Goal: Check status: Check status

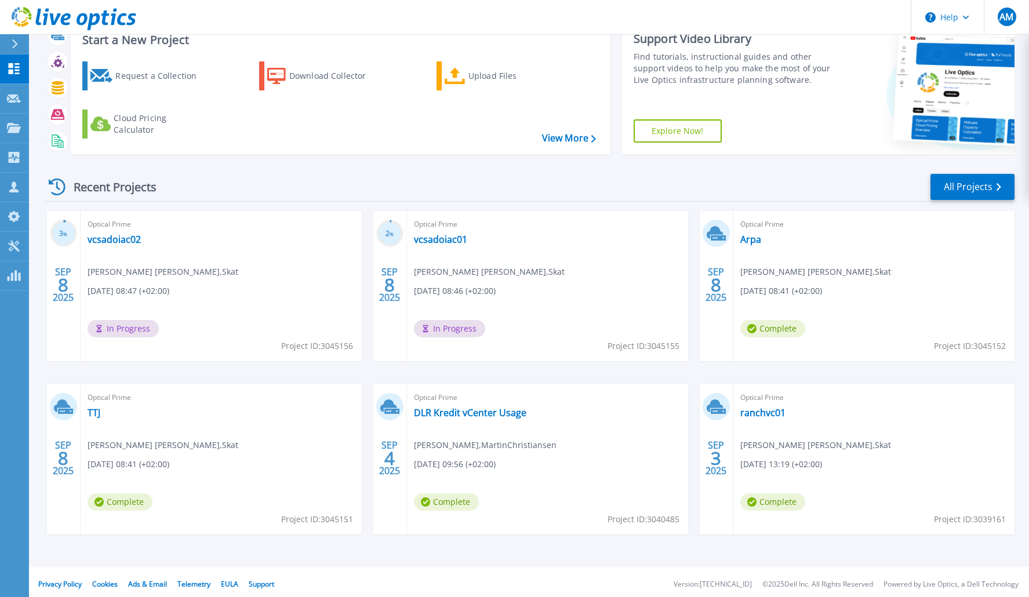
scroll to position [45, 0]
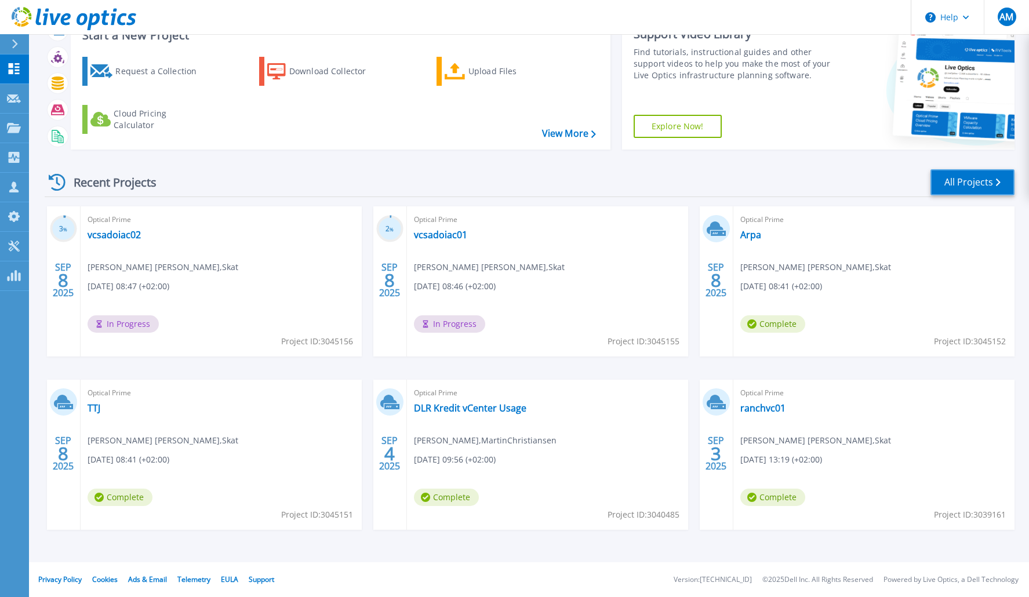
click at [959, 177] on link "All Projects" at bounding box center [973, 182] width 84 height 26
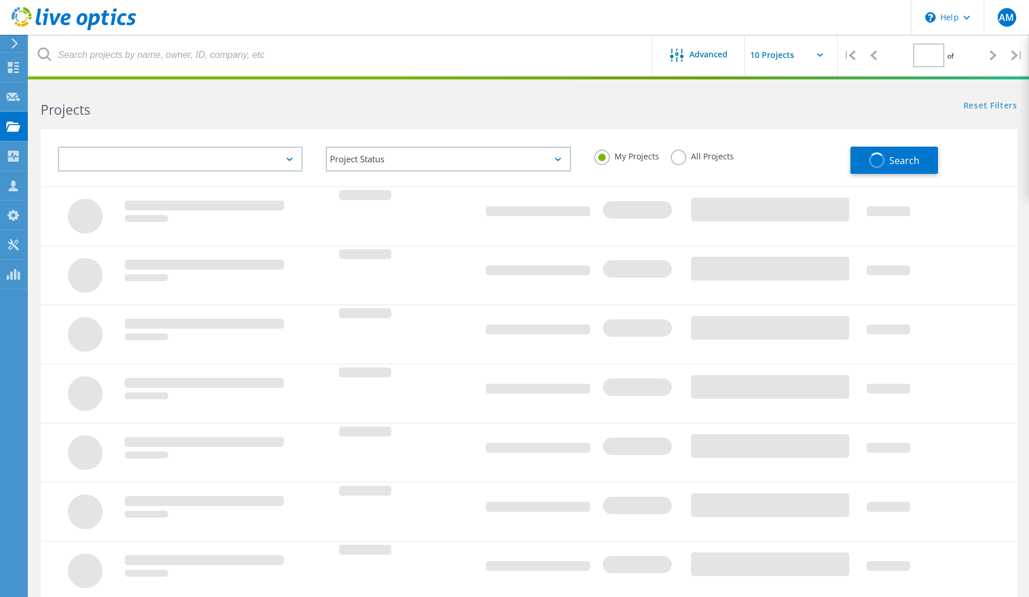
type input "1"
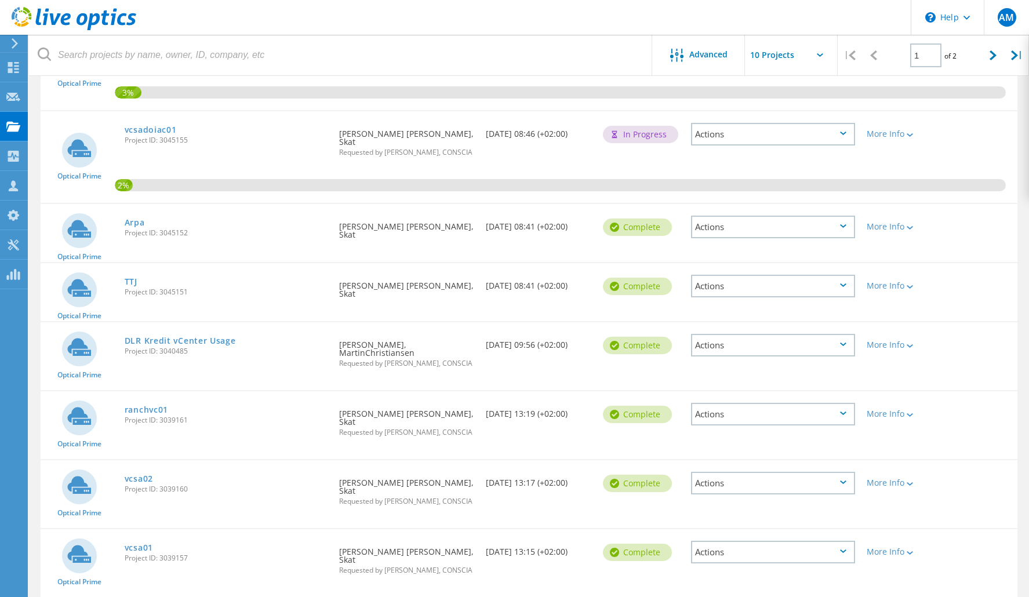
scroll to position [195, 0]
click at [206, 338] on link "DLR Kredit vCenter Usage" at bounding box center [180, 342] width 111 height 8
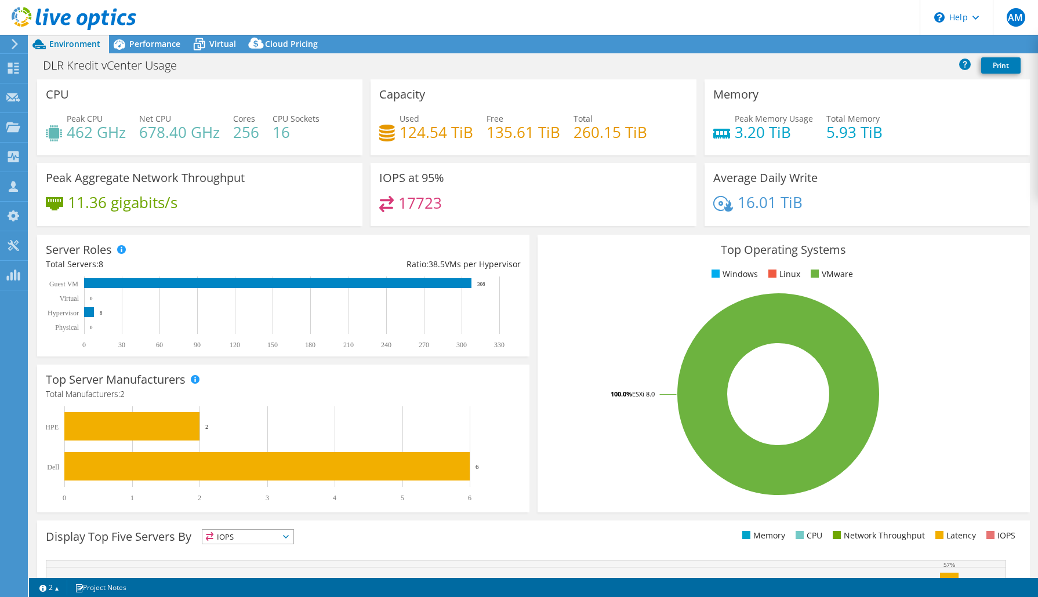
select select "USD"
drag, startPoint x: 445, startPoint y: 132, endPoint x: 377, endPoint y: 135, distance: 67.9
click at [379, 135] on div "Used 124.54 TiB" at bounding box center [426, 126] width 94 height 26
